Goal: Transaction & Acquisition: Book appointment/travel/reservation

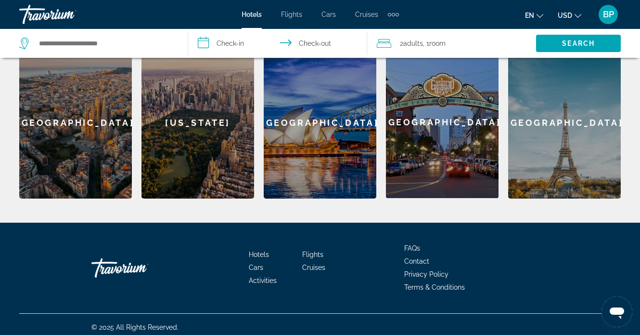
scroll to position [423, 0]
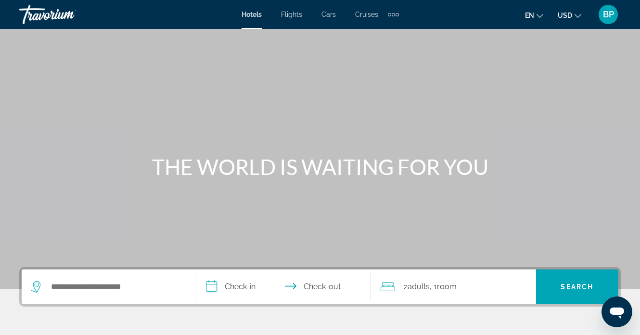
click at [250, 13] on span "Hotels" at bounding box center [252, 15] width 20 height 8
click at [249, 13] on span "Hotels" at bounding box center [252, 15] width 20 height 8
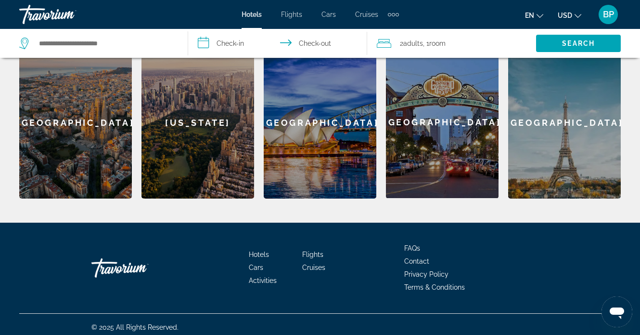
scroll to position [423, 0]
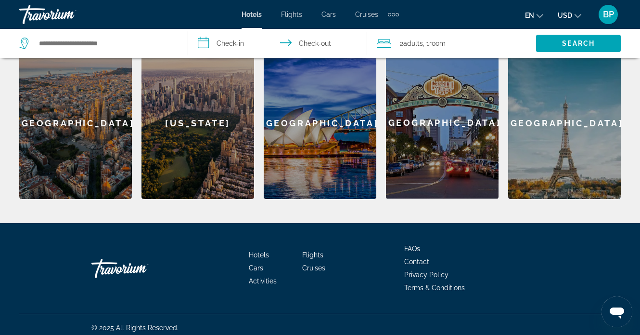
click at [58, 163] on div "[GEOGRAPHIC_DATA]" at bounding box center [75, 123] width 113 height 152
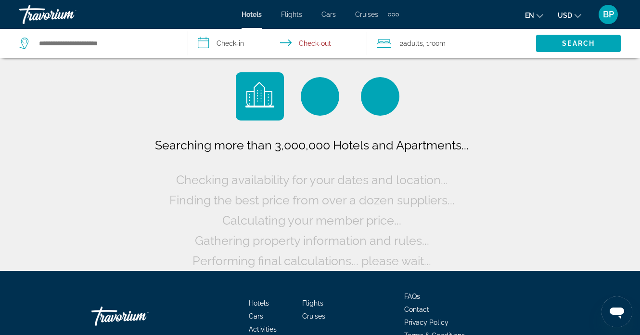
click at [58, 163] on div "Searching more than 3,000,000 Hotels and Apartments... Checking availability fo…" at bounding box center [320, 135] width 640 height 271
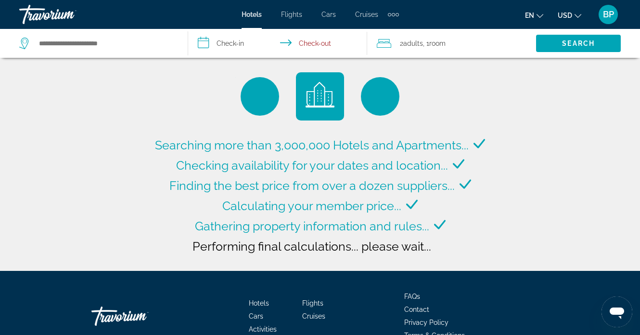
type input "**********"
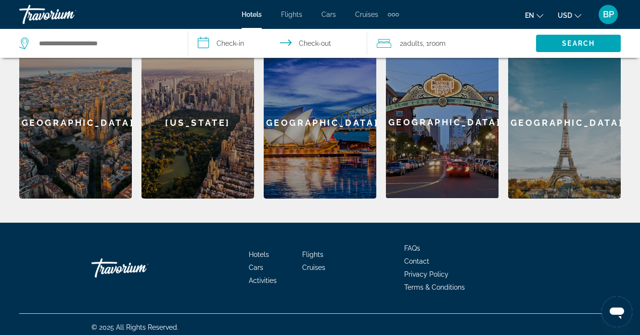
scroll to position [423, 0]
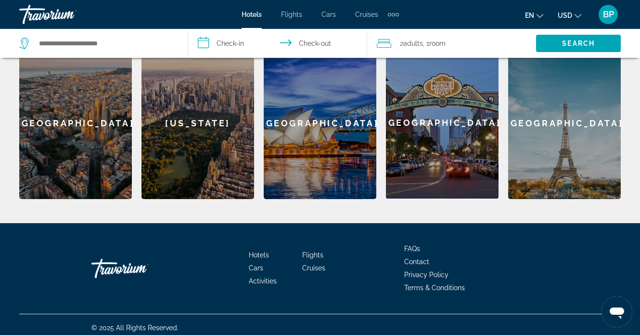
click at [256, 13] on span "Hotels" at bounding box center [252, 15] width 20 height 8
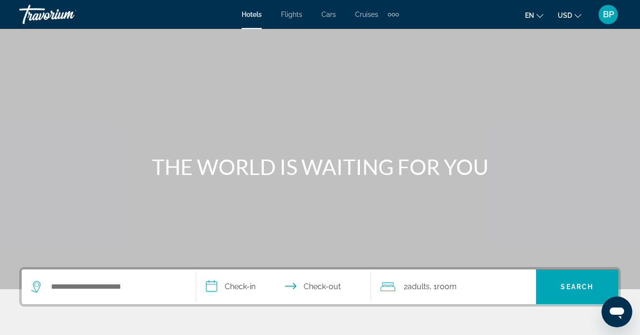
click at [256, 13] on span "Hotels" at bounding box center [252, 15] width 20 height 8
click at [366, 11] on span "Cruises" at bounding box center [366, 15] width 23 height 8
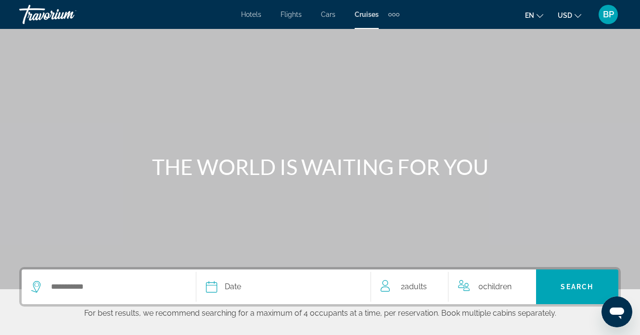
click at [260, 14] on span "Hotels" at bounding box center [251, 15] width 20 height 8
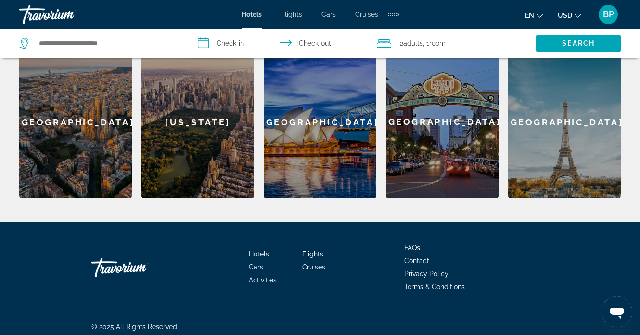
scroll to position [423, 0]
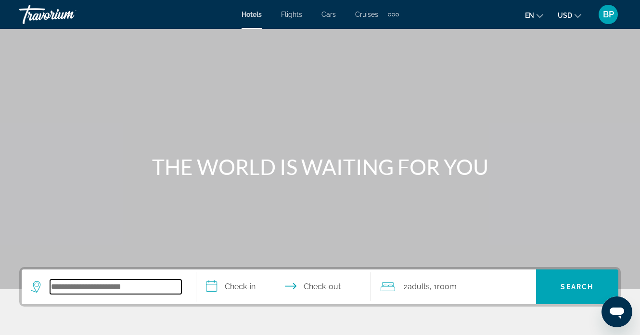
click at [112, 292] on input "Search hotel destination" at bounding box center [115, 286] width 131 height 14
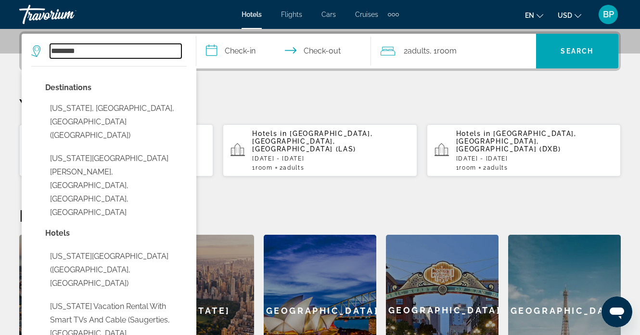
type input "********"
click at [164, 91] on p "Destinations" at bounding box center [116, 87] width 142 height 13
click at [225, 251] on div "[US_STATE]" at bounding box center [198, 310] width 113 height 152
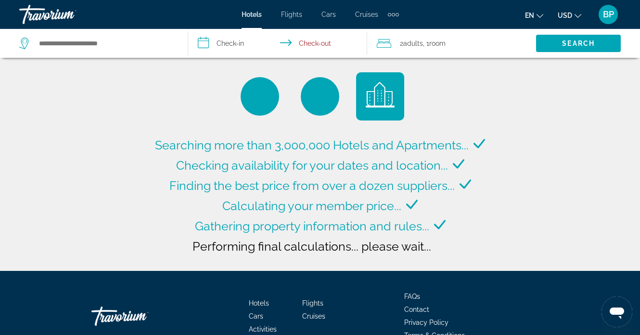
type input "**********"
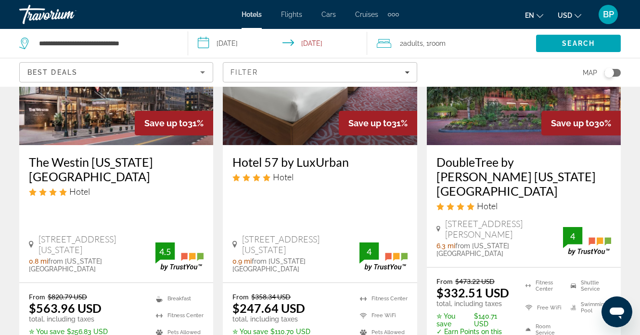
scroll to position [1316, 0]
